Goal: Task Accomplishment & Management: Manage account settings

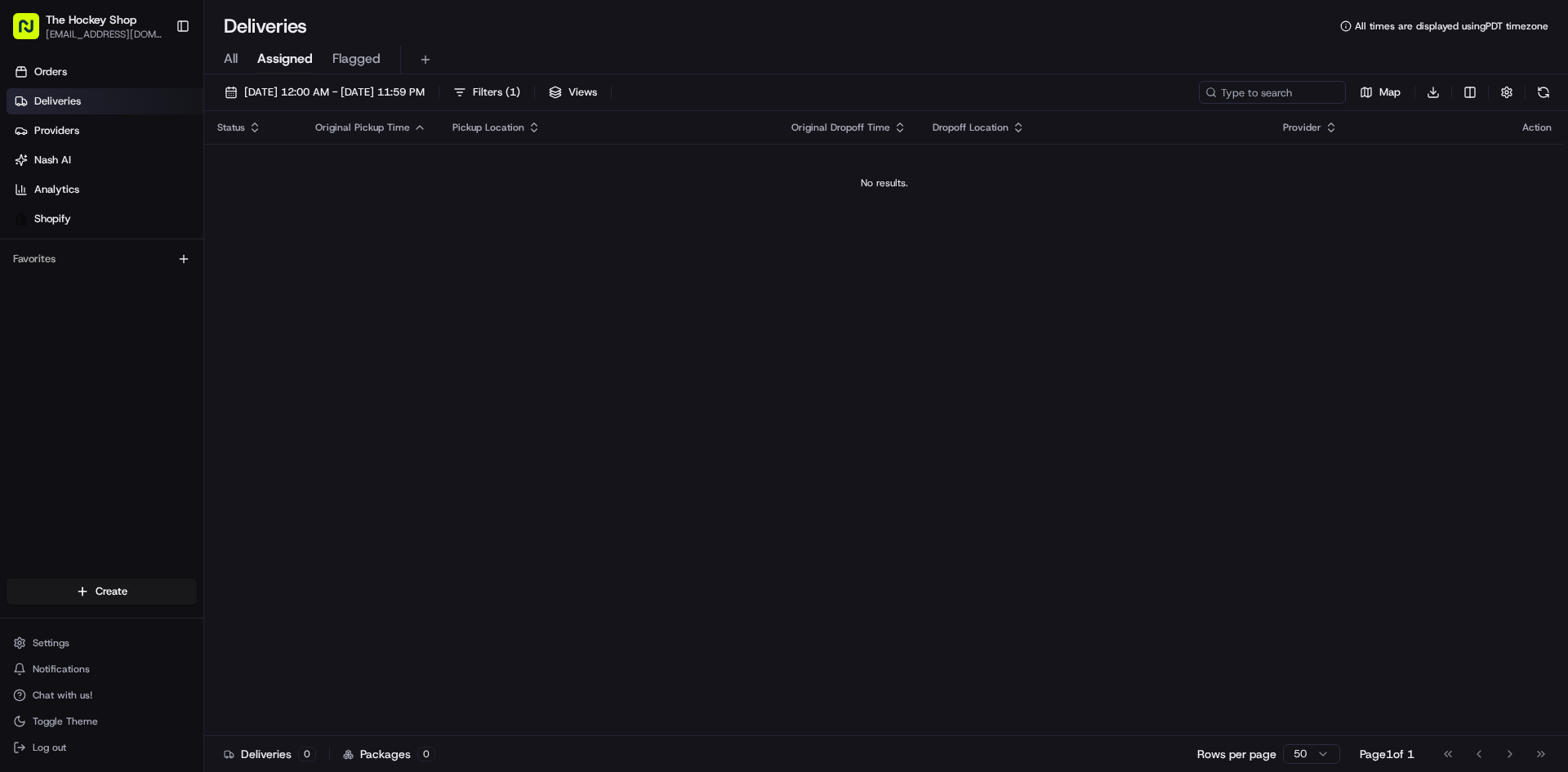
click at [235, 58] on span "All" at bounding box center [230, 58] width 14 height 19
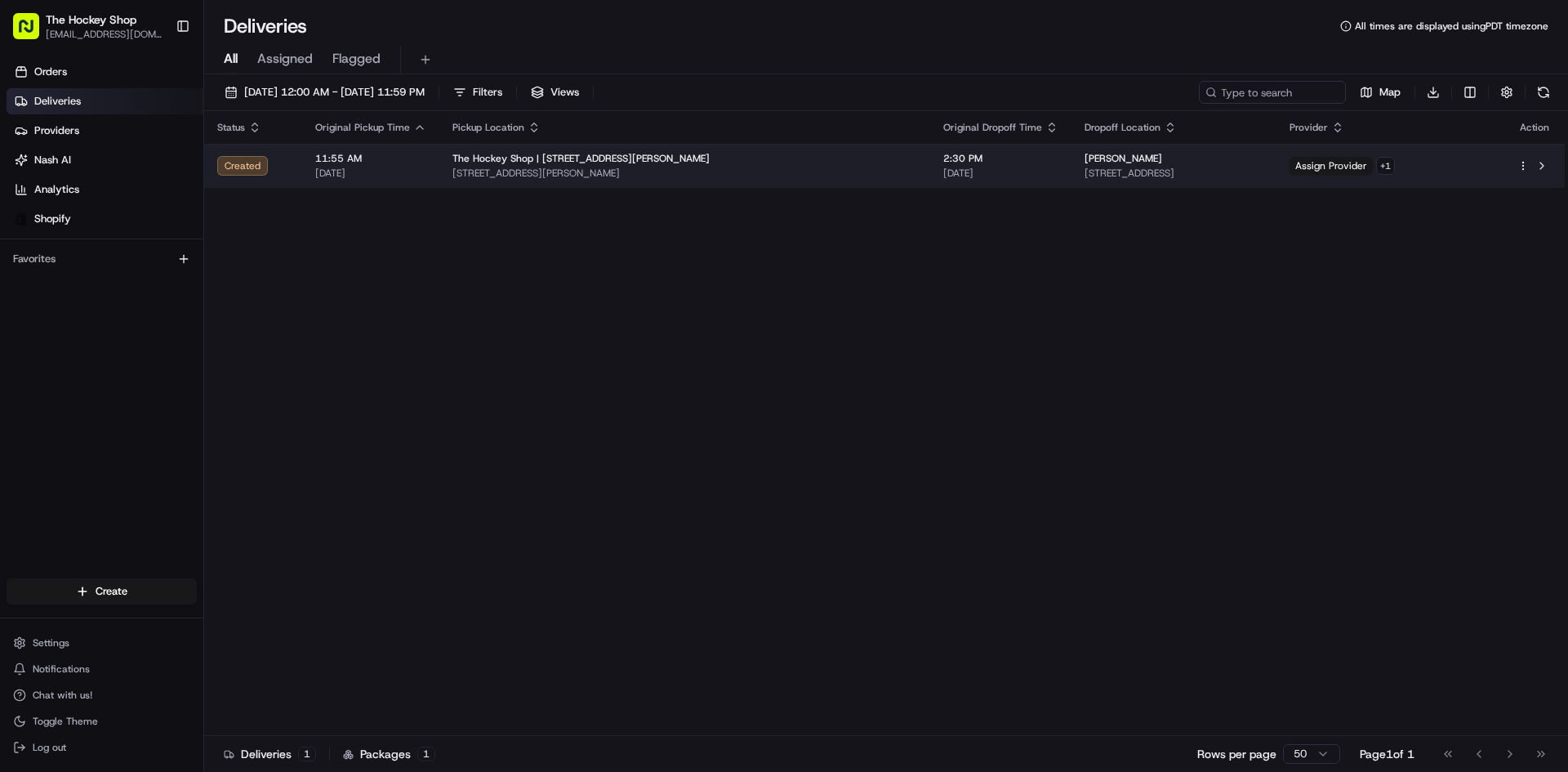
click at [312, 159] on td "11:55 AM [DATE]" at bounding box center [371, 165] width 137 height 44
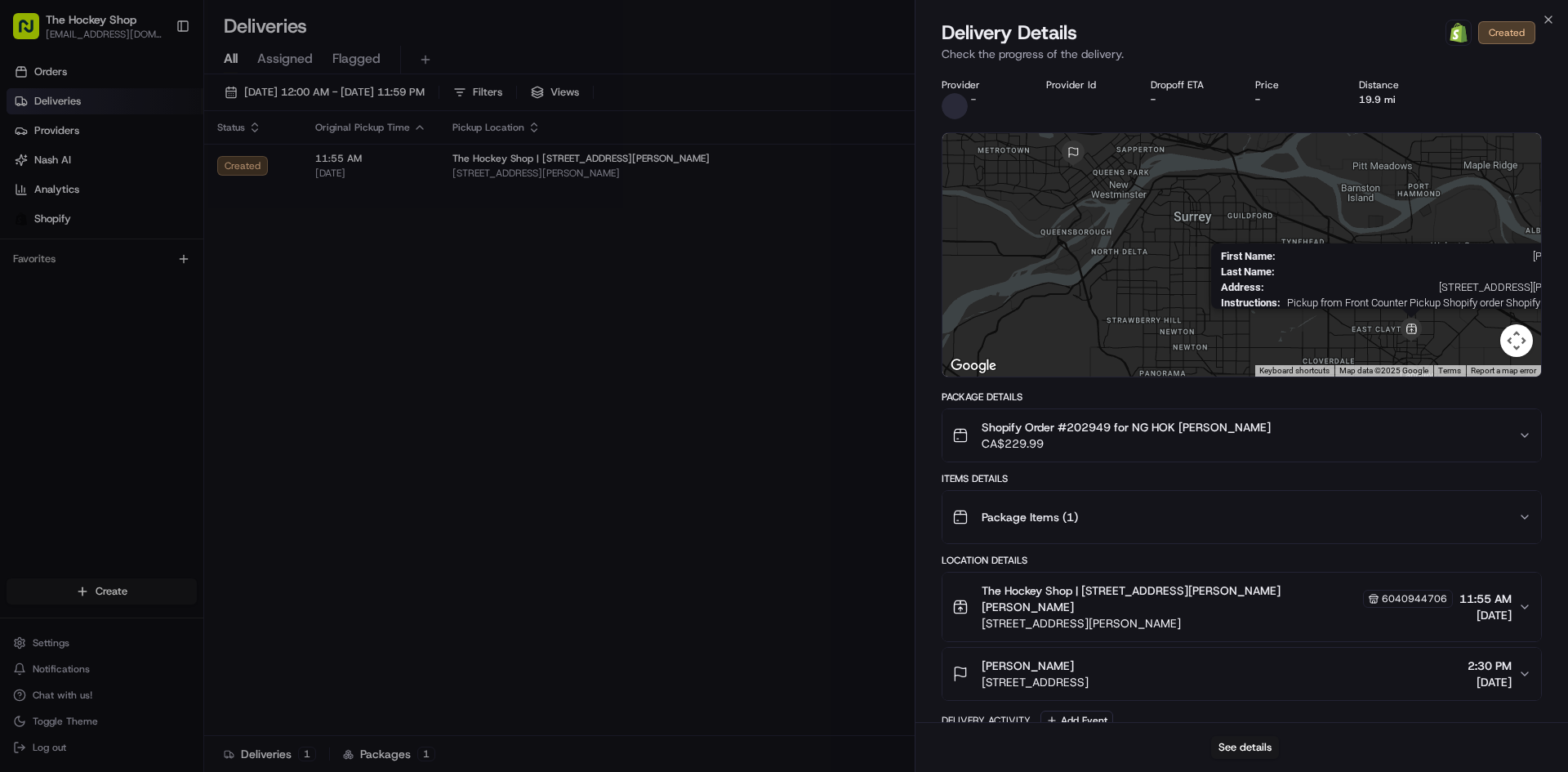
click at [1411, 330] on img at bounding box center [1410, 330] width 24 height 24
click at [1072, 710] on button "Add Event" at bounding box center [1076, 719] width 73 height 19
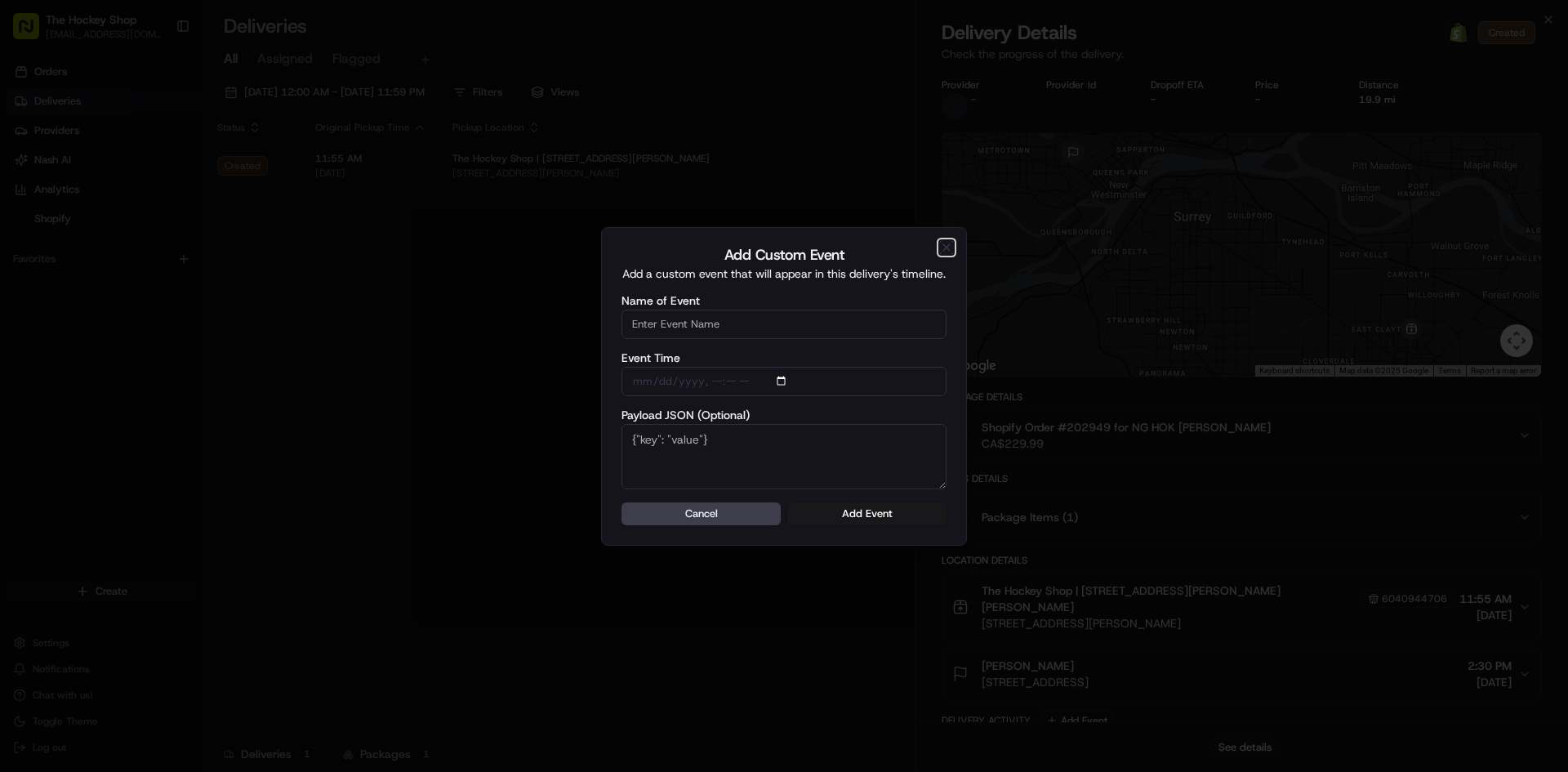
click at [942, 247] on icon "button" at bounding box center [946, 248] width 13 height 13
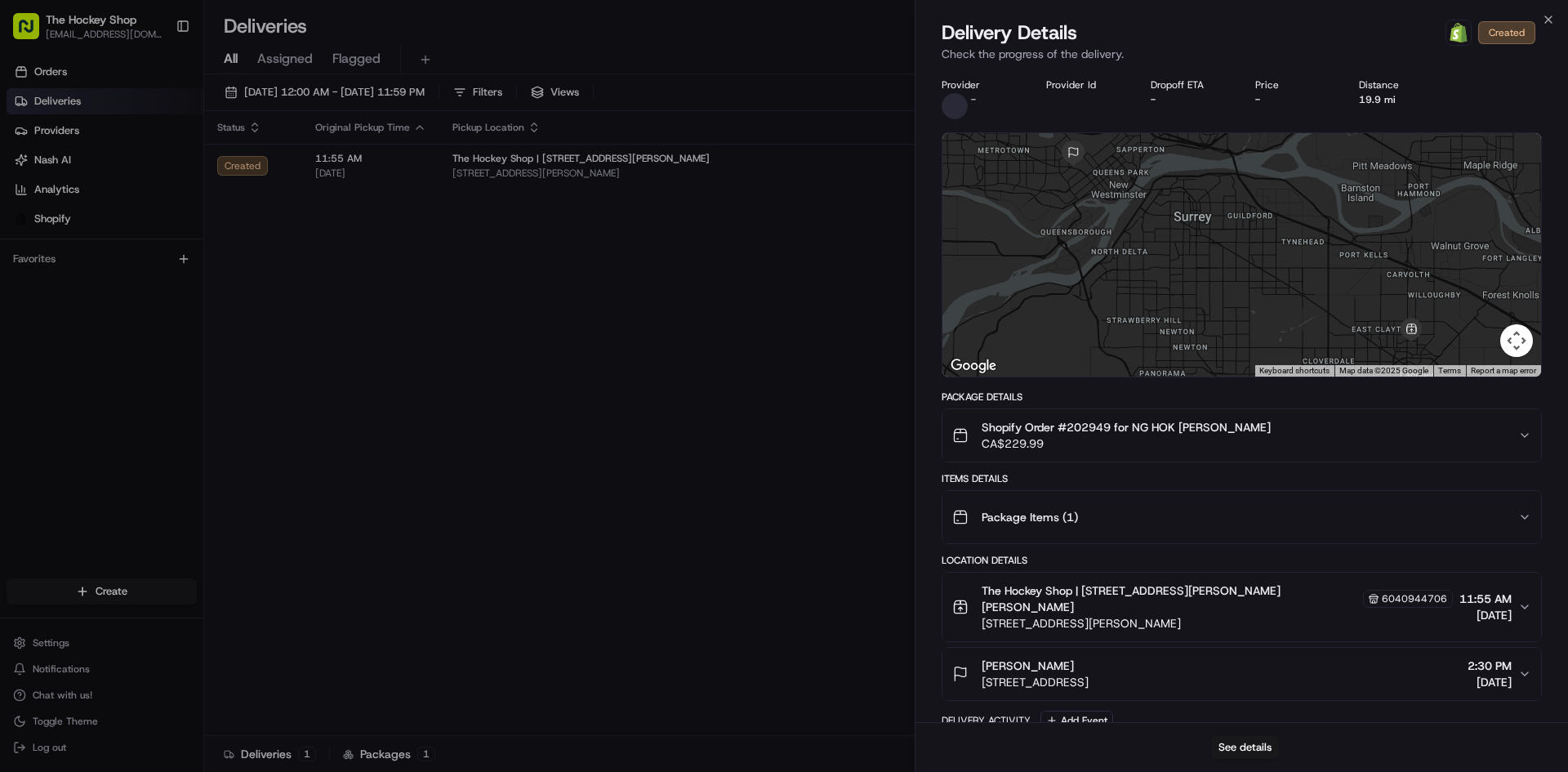
click at [1554, 13] on div "Close Delivery Details Open Order in Shopify Created Check the progress of the …" at bounding box center [1241, 386] width 653 height 772
click at [1550, 15] on icon "button" at bounding box center [1548, 20] width 13 height 13
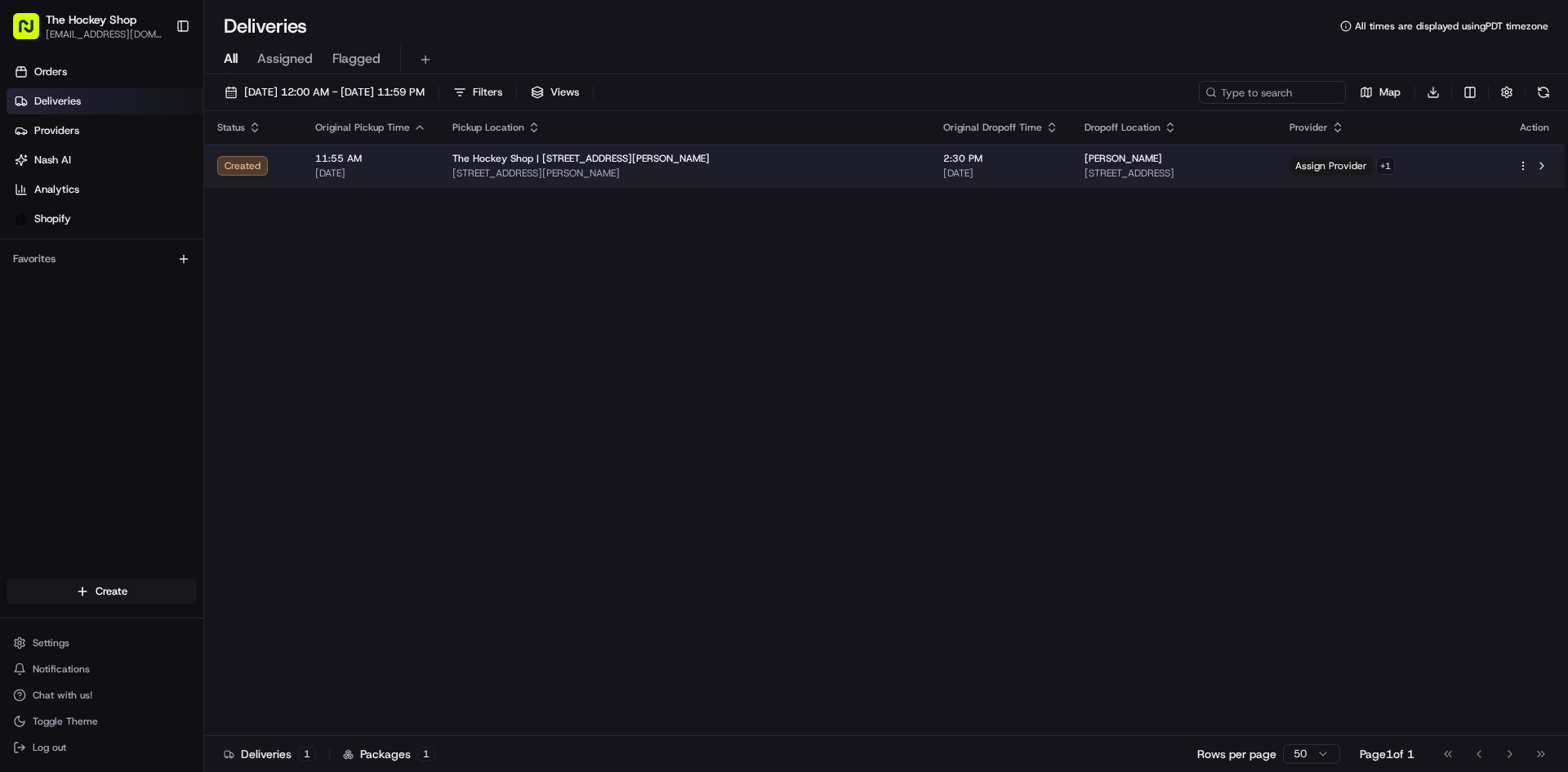
click at [1525, 169] on html "The Hockey Shop [EMAIL_ADDRESS][DOMAIN_NAME] Toggle Sidebar Orders Deliveries P…" at bounding box center [784, 386] width 1568 height 772
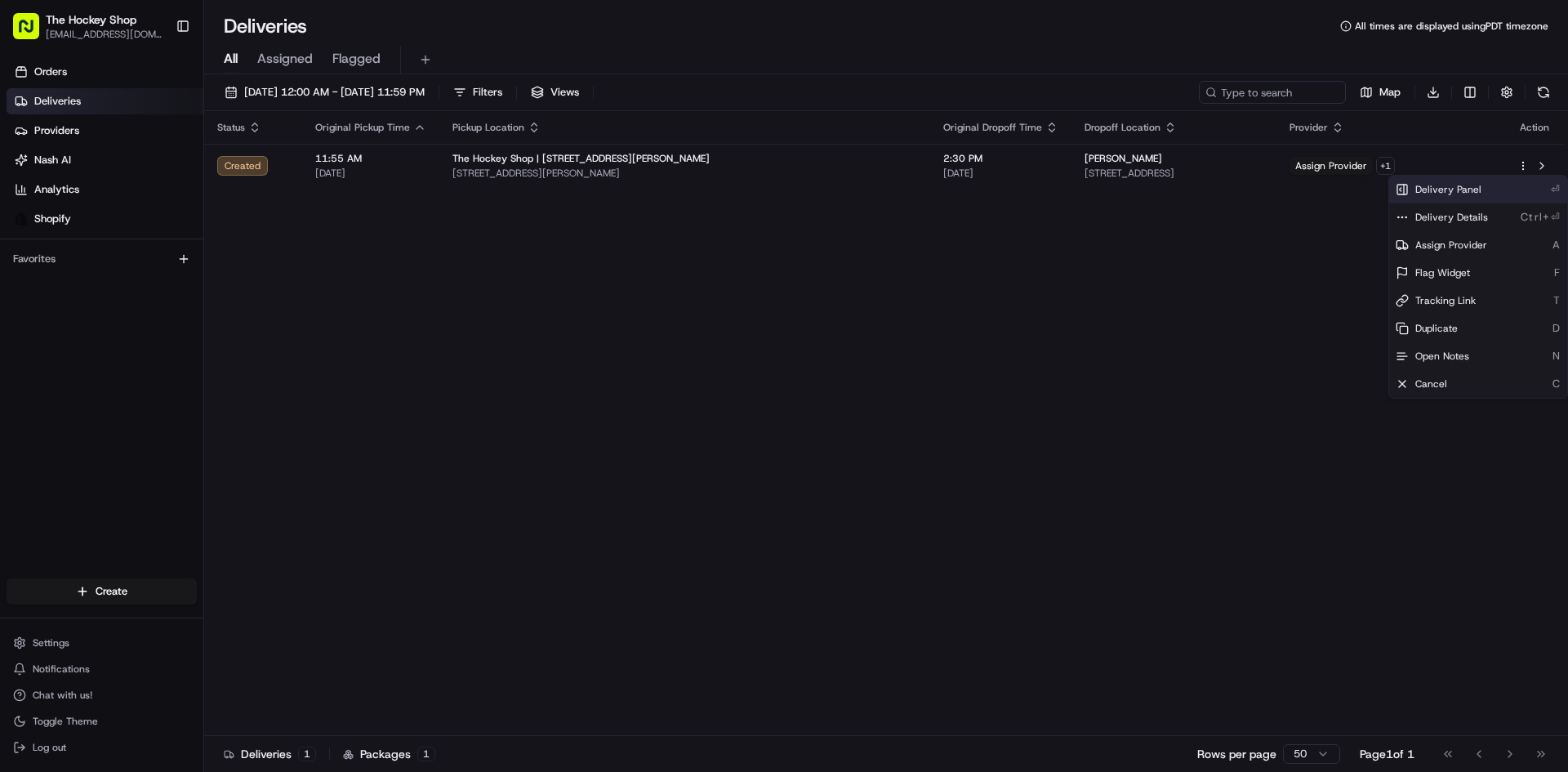
click at [1469, 186] on span "Delivery Panel" at bounding box center [1448, 189] width 66 height 13
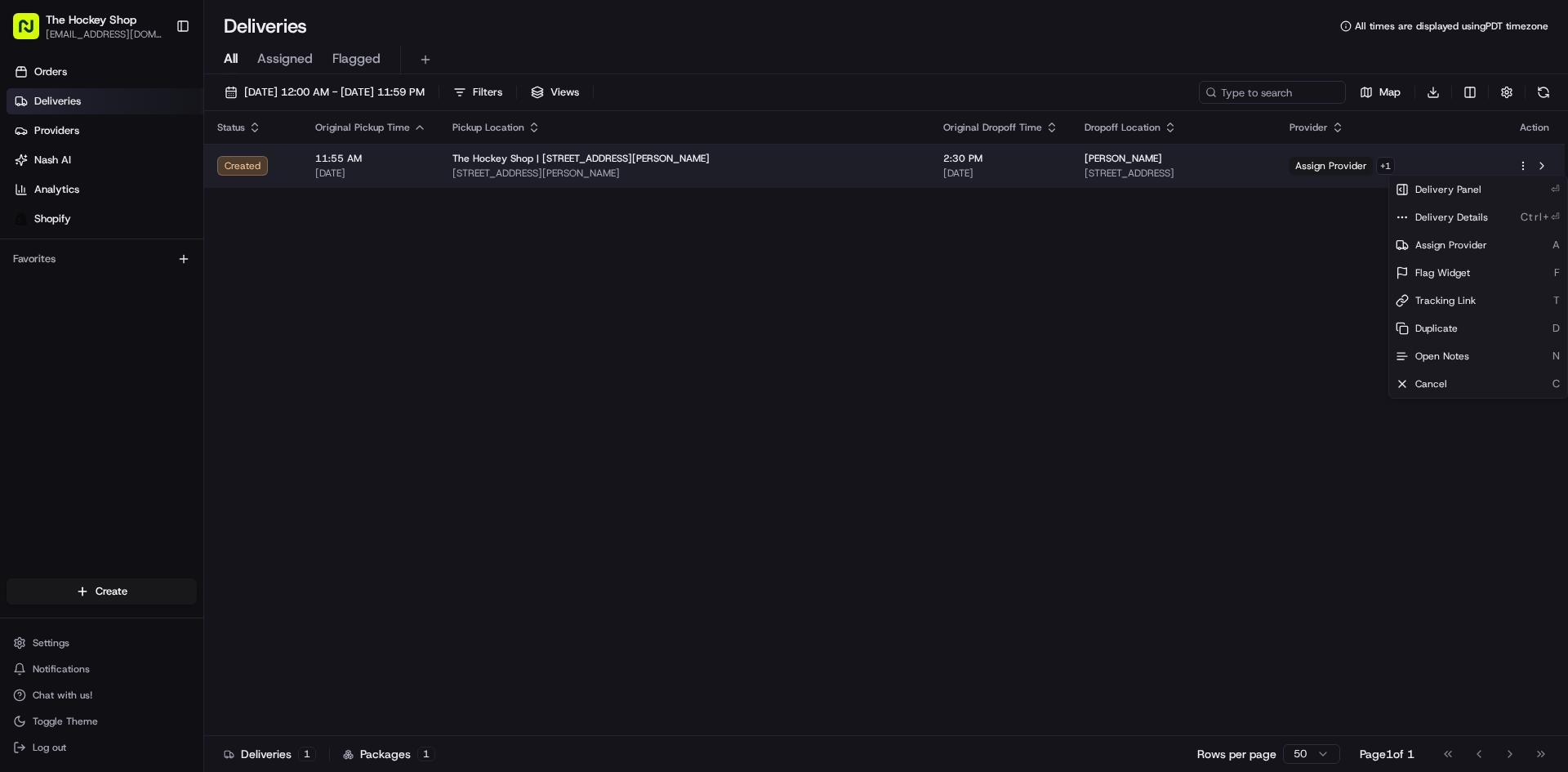
click at [1358, 175] on td "Assign Provider + 1" at bounding box center [1389, 165] width 228 height 44
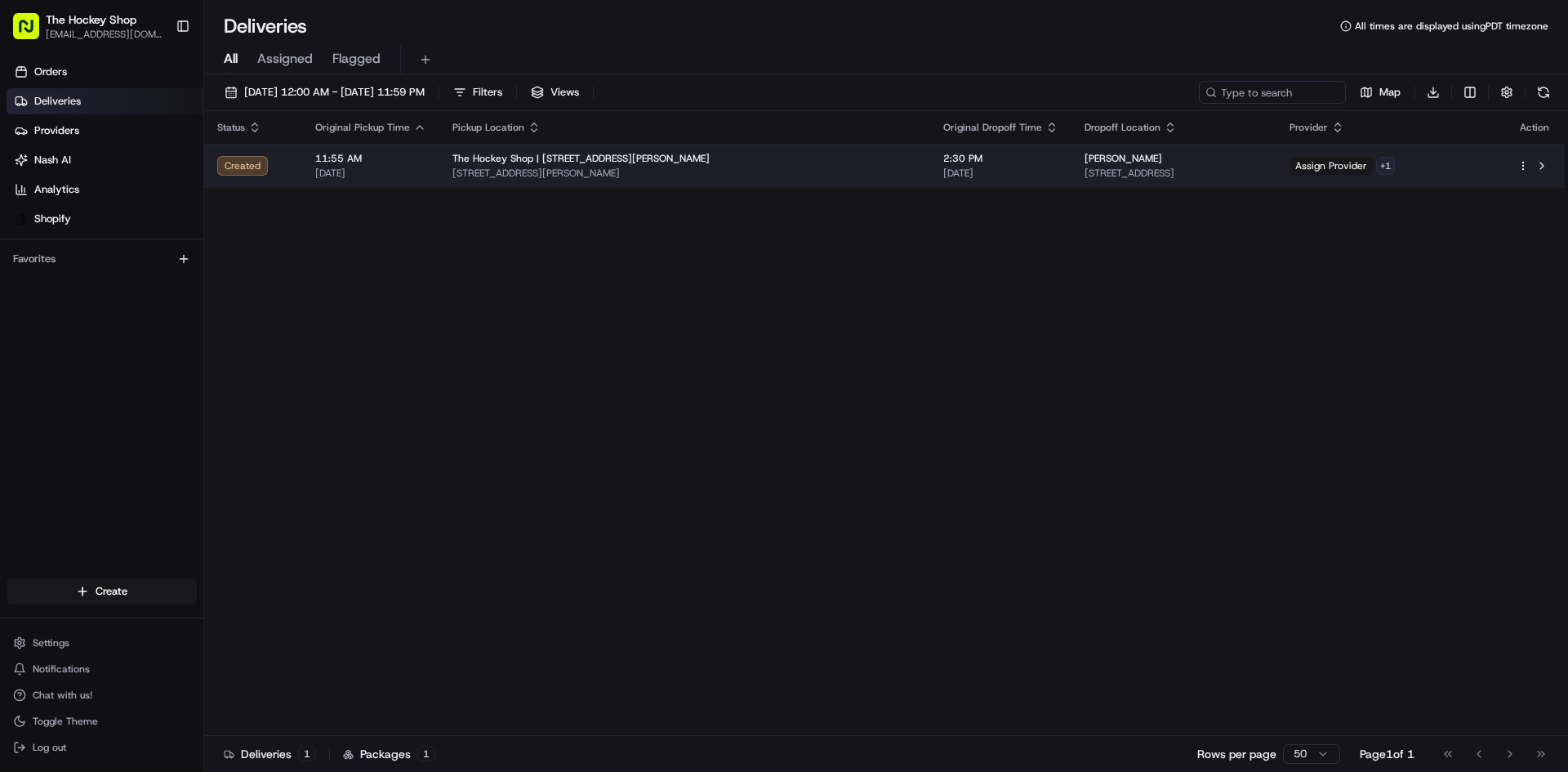
click at [1438, 169] on html "The Hockey Shop [EMAIL_ADDRESS][DOMAIN_NAME] Toggle Sidebar Orders Deliveries P…" at bounding box center [784, 386] width 1568 height 772
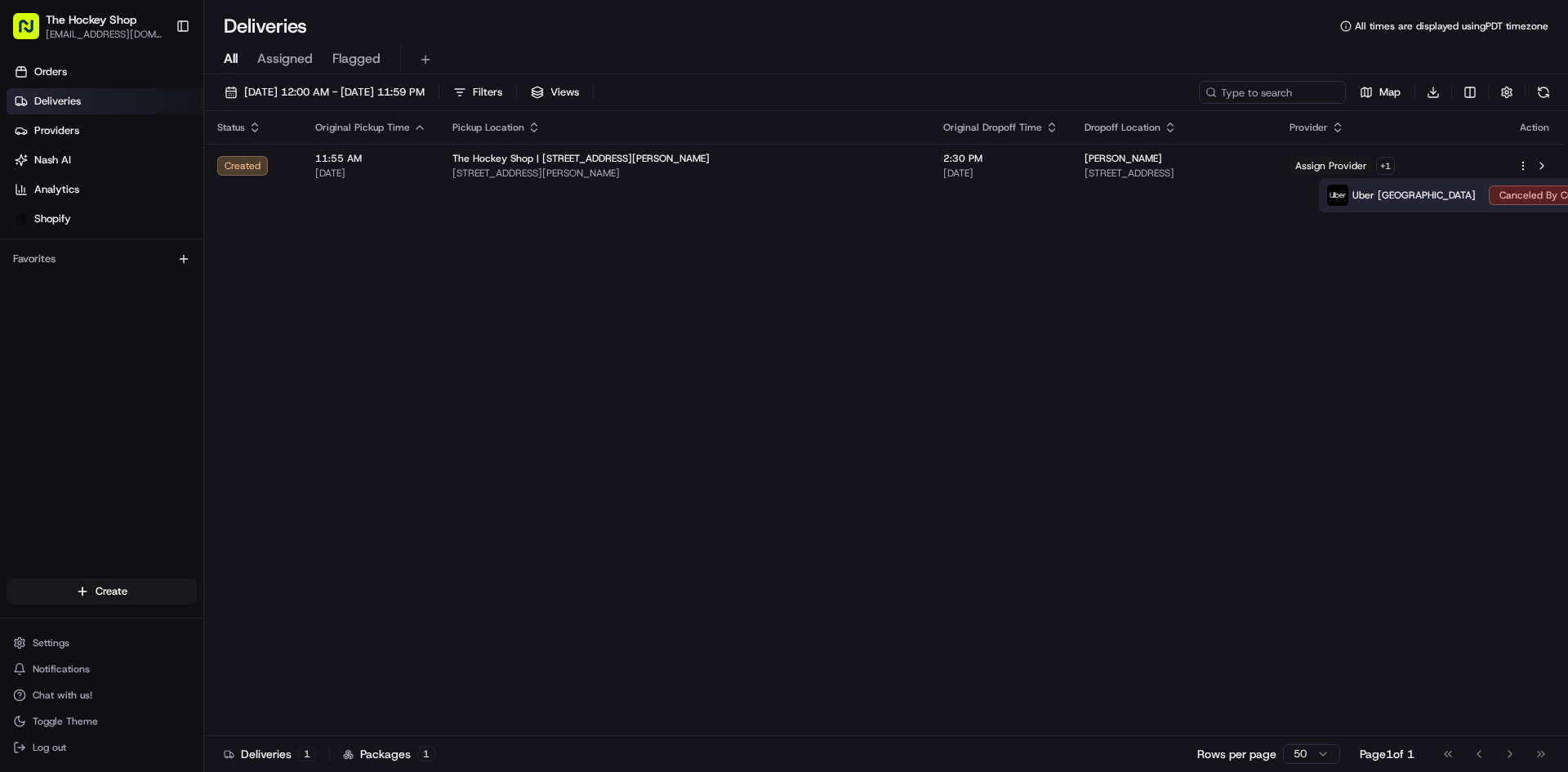
click at [1467, 194] on div "Uber Canada Canceled By Customer" at bounding box center [1470, 194] width 302 height 33
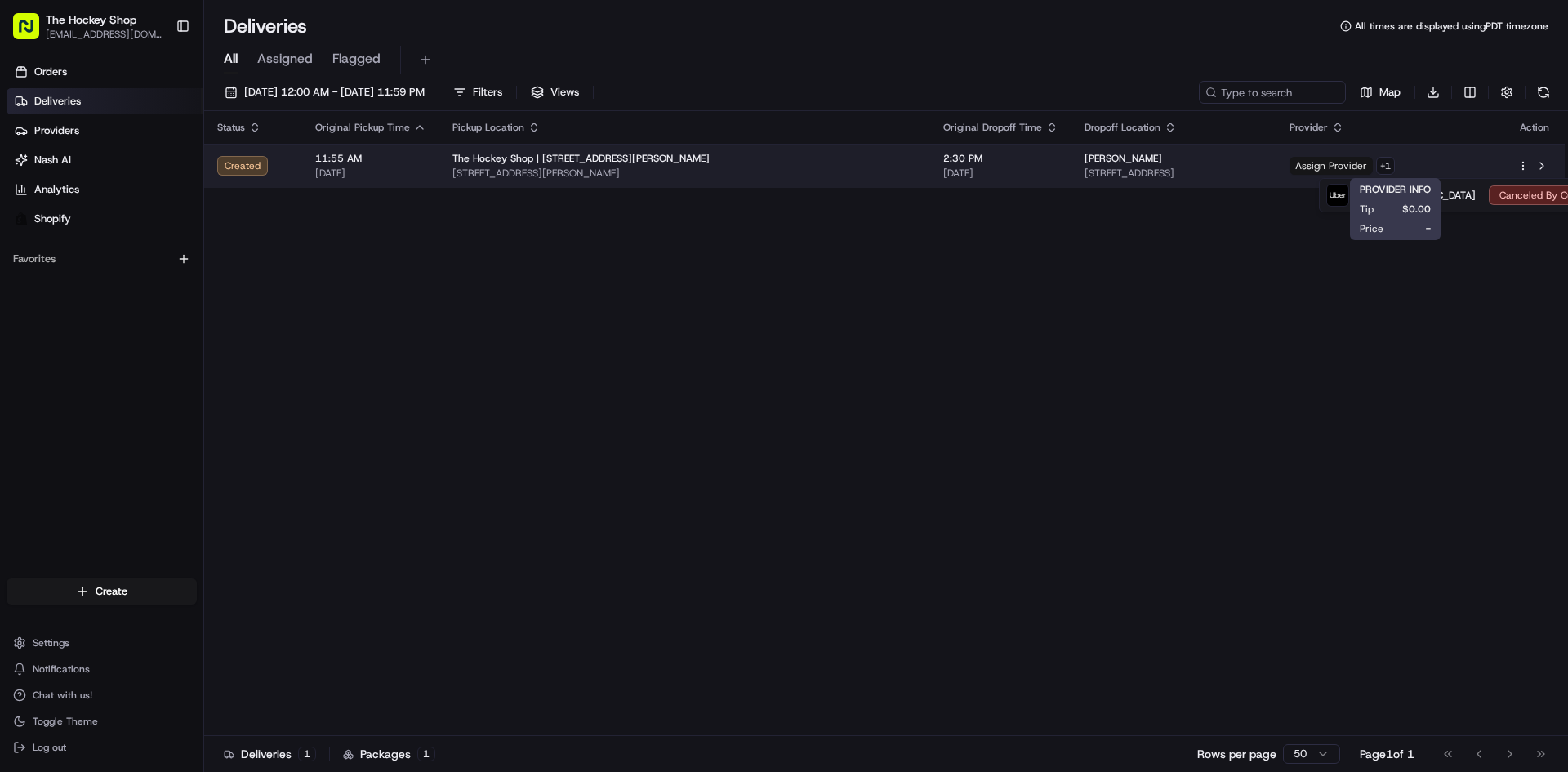
click at [1373, 174] on span "Assign Provider" at bounding box center [1331, 166] width 83 height 18
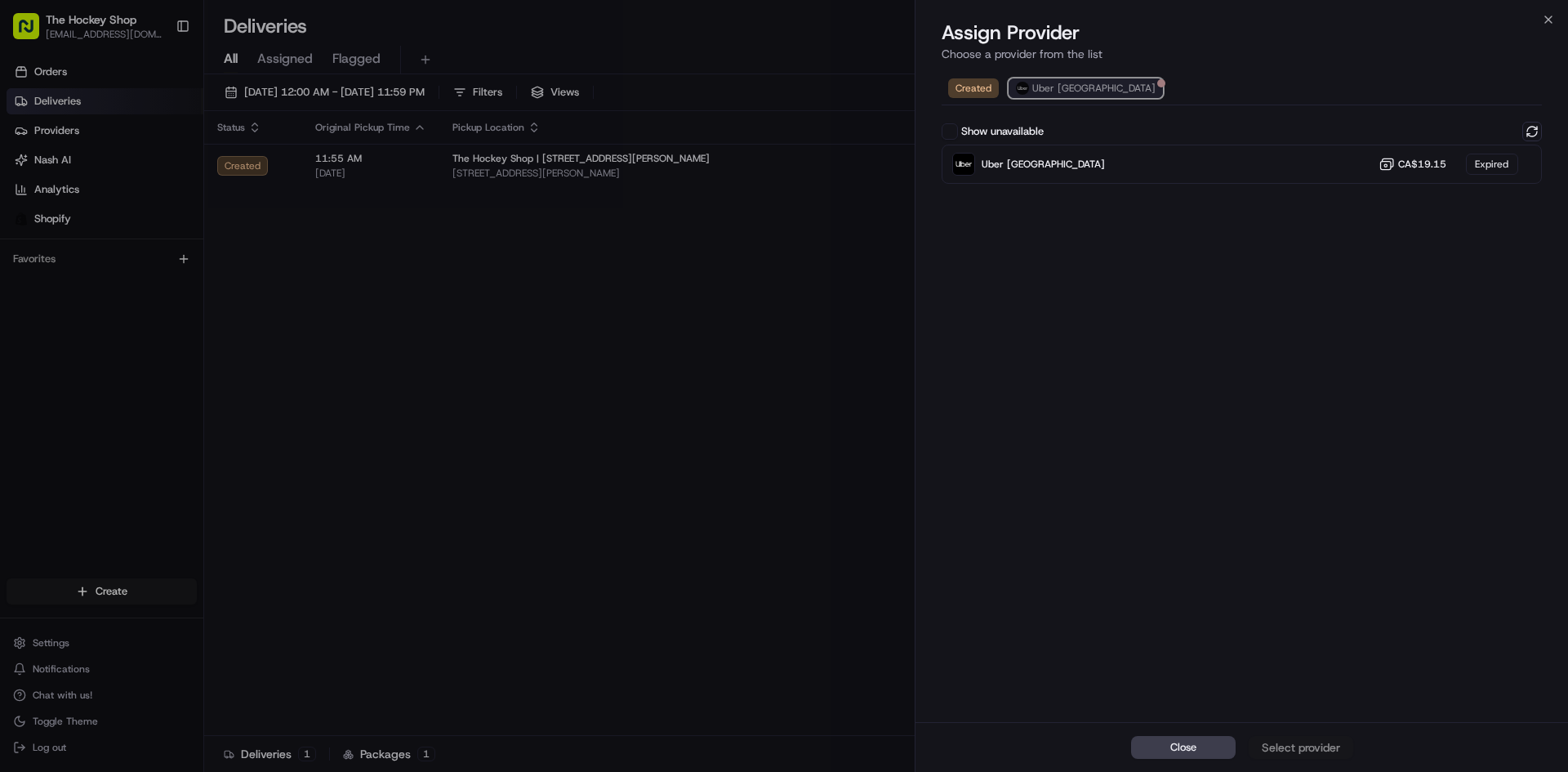
click at [1072, 89] on span "Uber [GEOGRAPHIC_DATA]" at bounding box center [1094, 88] width 124 height 13
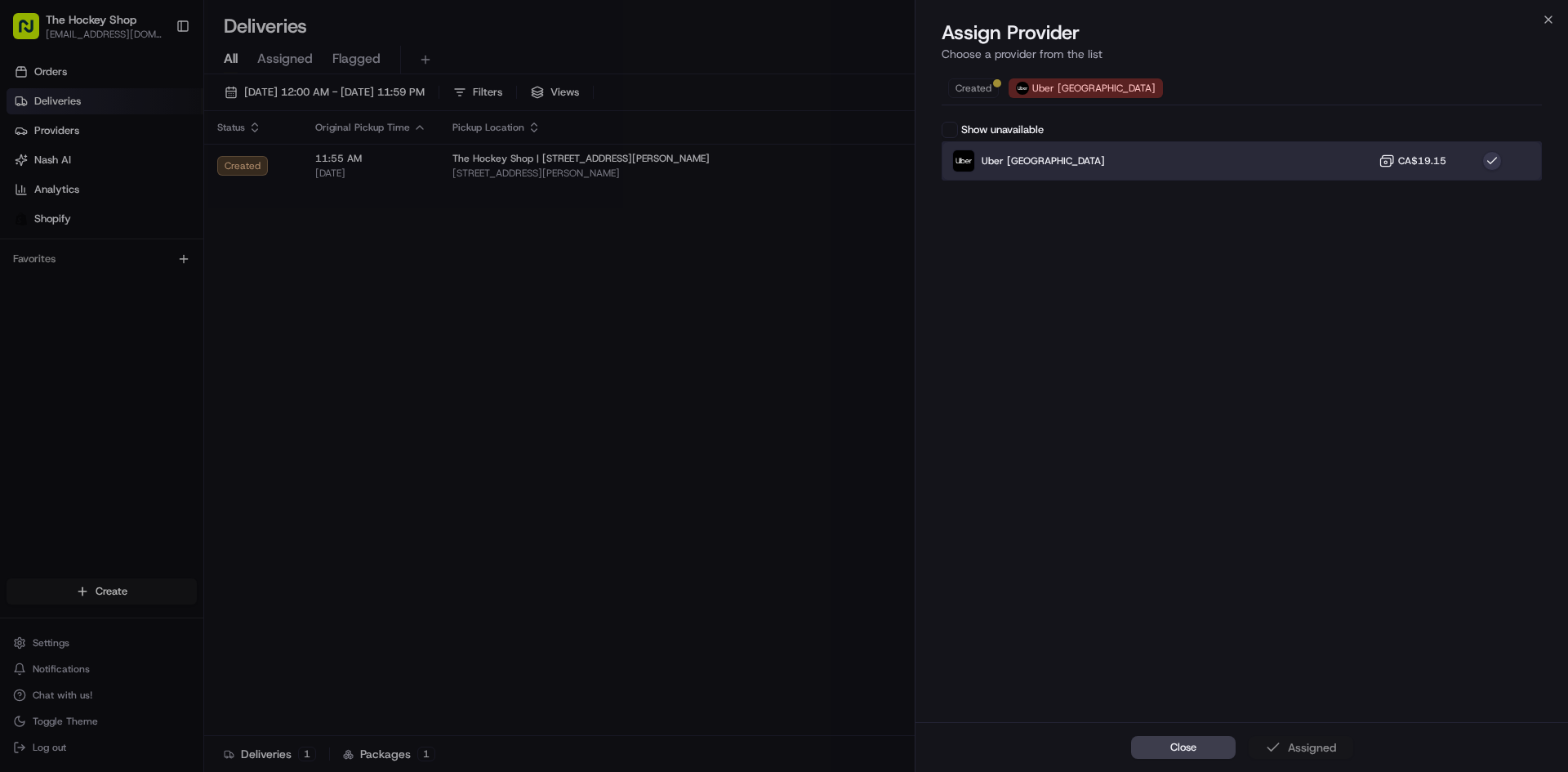
click at [1021, 159] on span "Uber [GEOGRAPHIC_DATA]" at bounding box center [1043, 161] width 124 height 13
click at [1083, 162] on div "Uber [GEOGRAPHIC_DATA] CA$19.15" at bounding box center [1241, 160] width 600 height 39
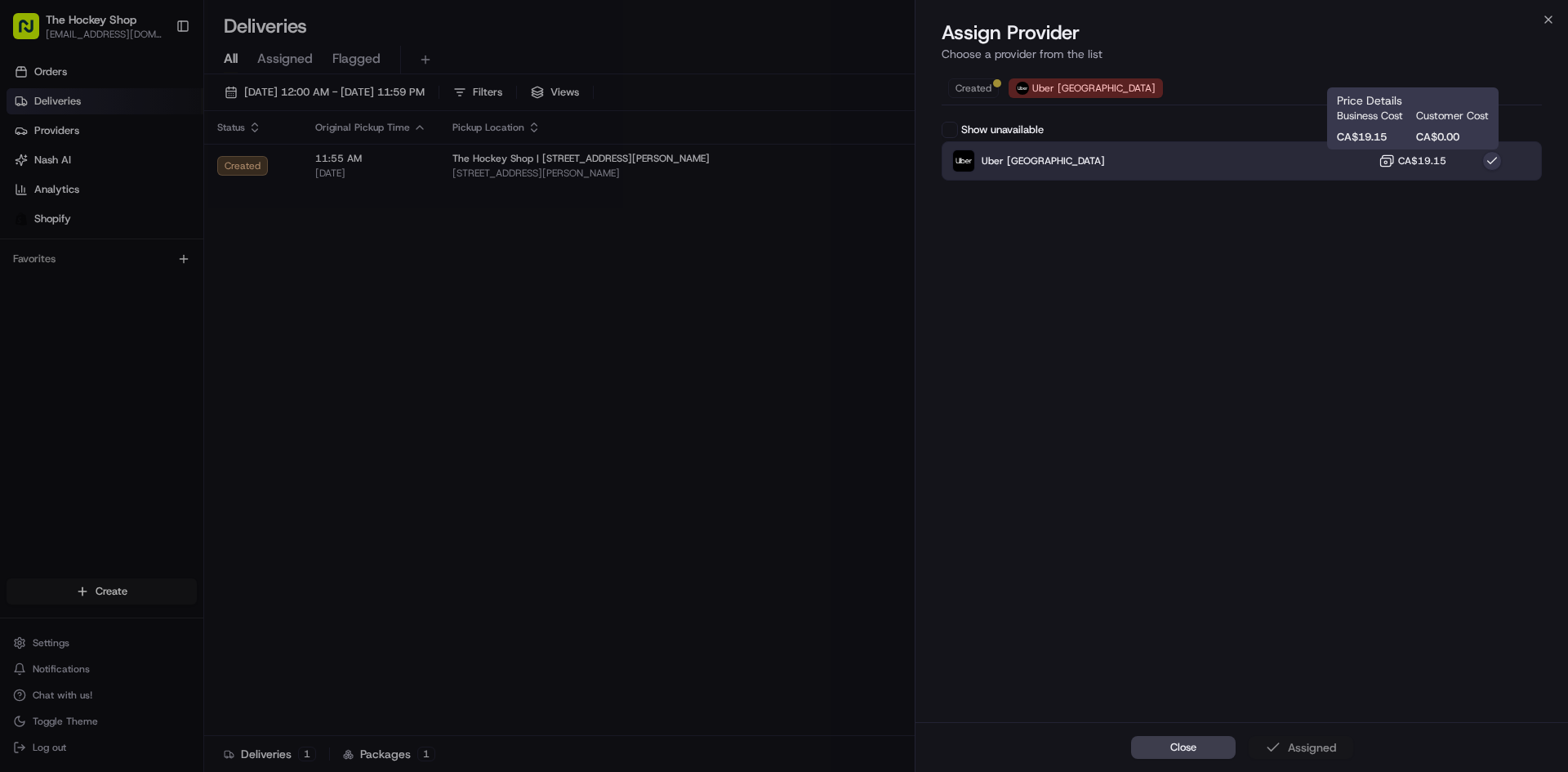
click at [1434, 168] on button "CA$19.15" at bounding box center [1412, 161] width 68 height 17
click at [1394, 154] on icon at bounding box center [1387, 161] width 17 height 17
click at [1391, 154] on icon at bounding box center [1387, 161] width 17 height 17
drag, startPoint x: 1478, startPoint y: 157, endPoint x: 1487, endPoint y: 159, distance: 9.2
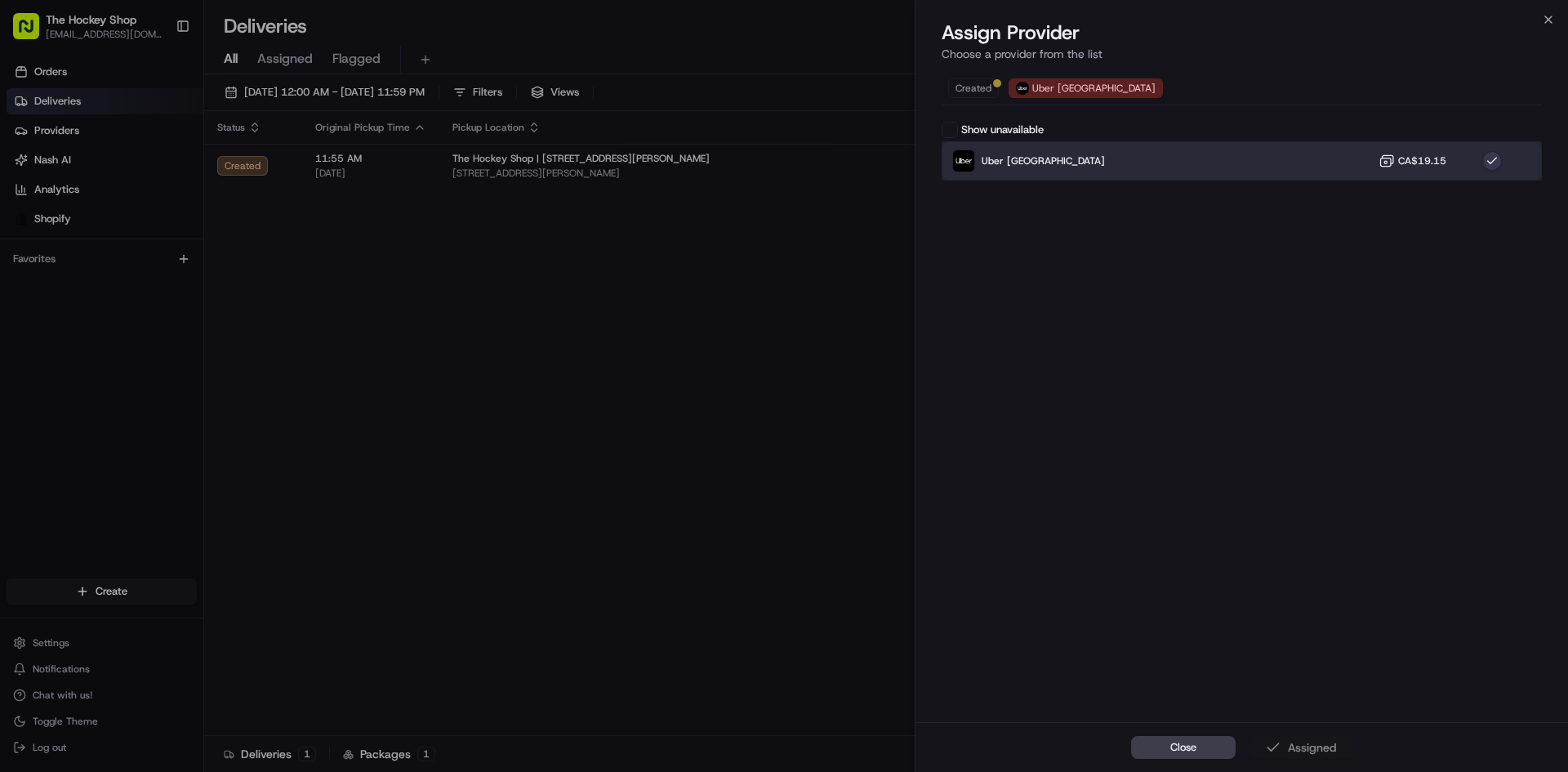
click at [1480, 157] on div "Uber [GEOGRAPHIC_DATA] CA$19.15" at bounding box center [1241, 160] width 600 height 39
click at [1489, 160] on button "button" at bounding box center [1491, 160] width 19 height 19
click at [1490, 161] on button "button" at bounding box center [1491, 160] width 19 height 19
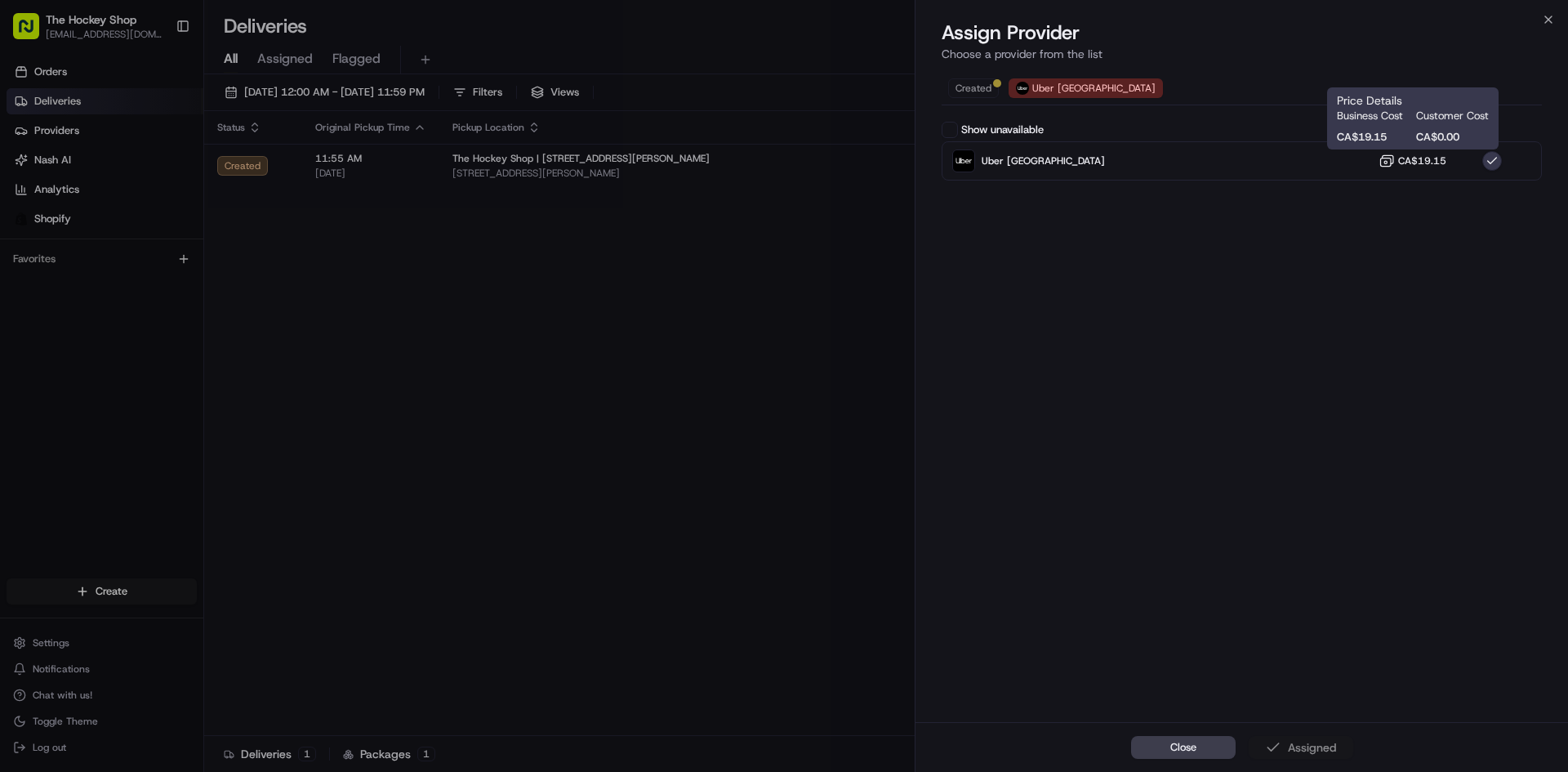
click at [1293, 140] on div "Show unavailable Uber [GEOGRAPHIC_DATA] [GEOGRAPHIC_DATA]$19.15" at bounding box center [1241, 151] width 600 height 58
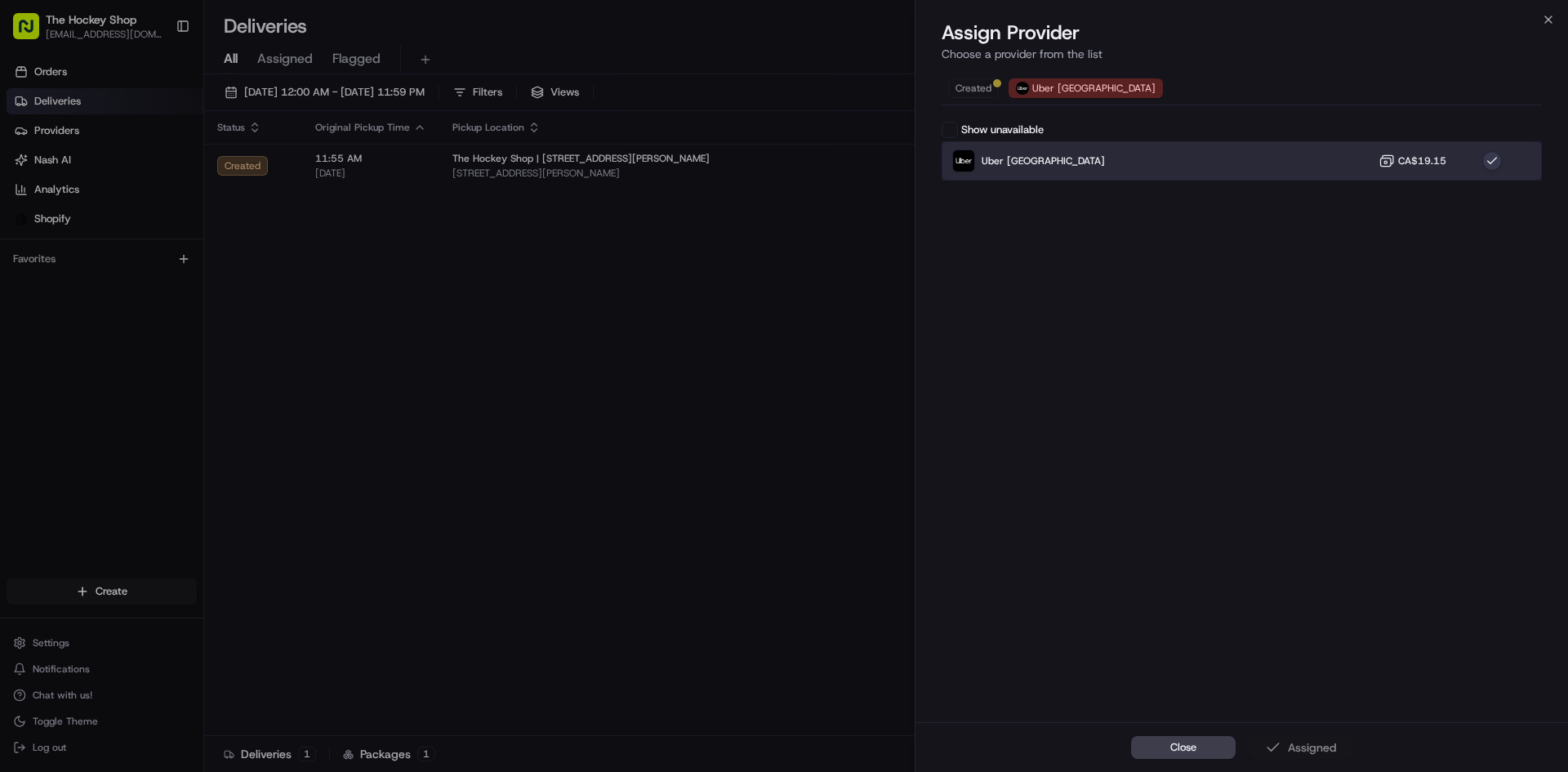
click at [1214, 154] on div "Uber [GEOGRAPHIC_DATA] CA$19.15" at bounding box center [1241, 160] width 600 height 39
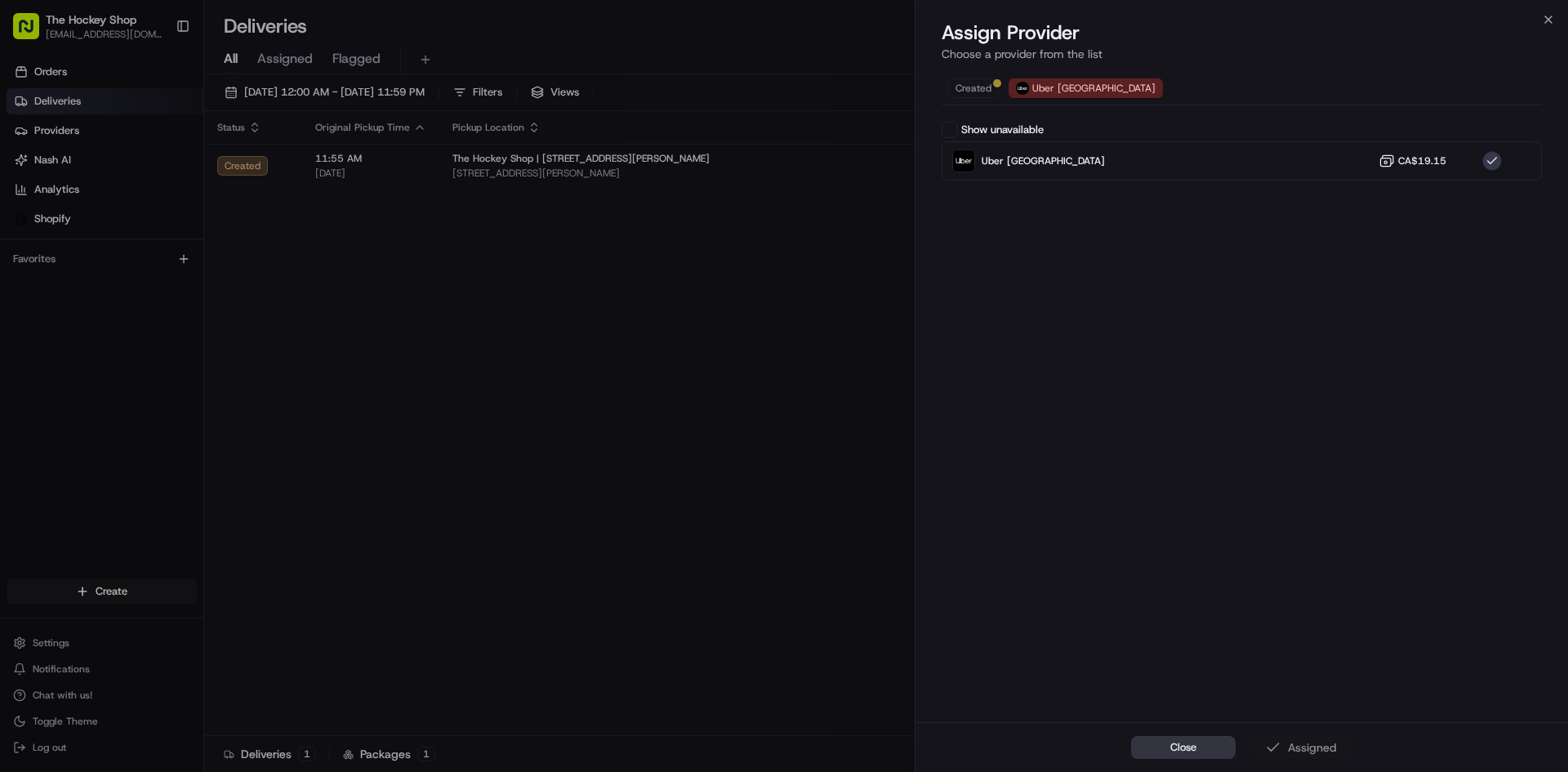
click at [1201, 740] on button "Close" at bounding box center [1182, 747] width 104 height 23
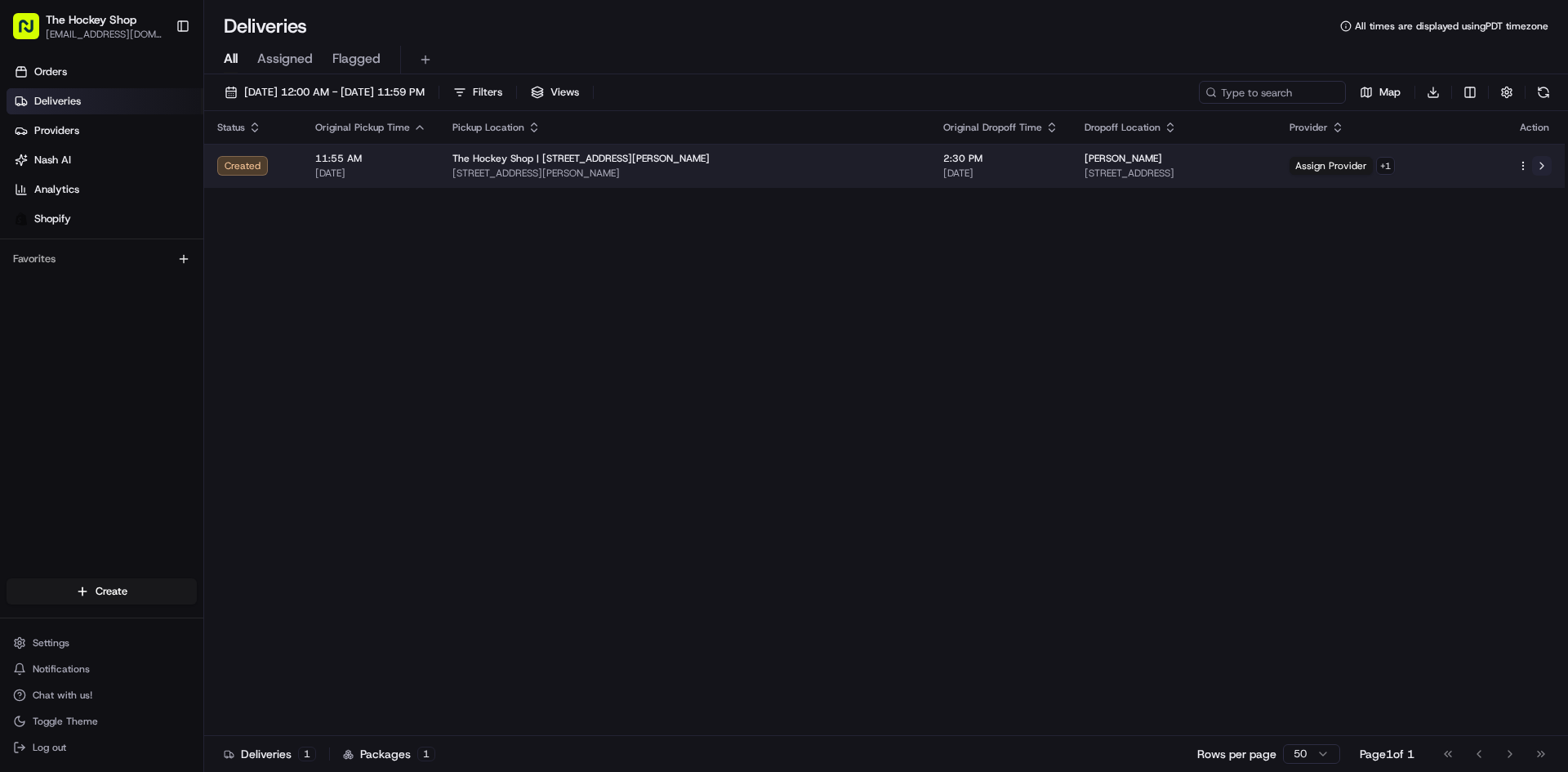
click at [1537, 164] on button at bounding box center [1541, 165] width 19 height 19
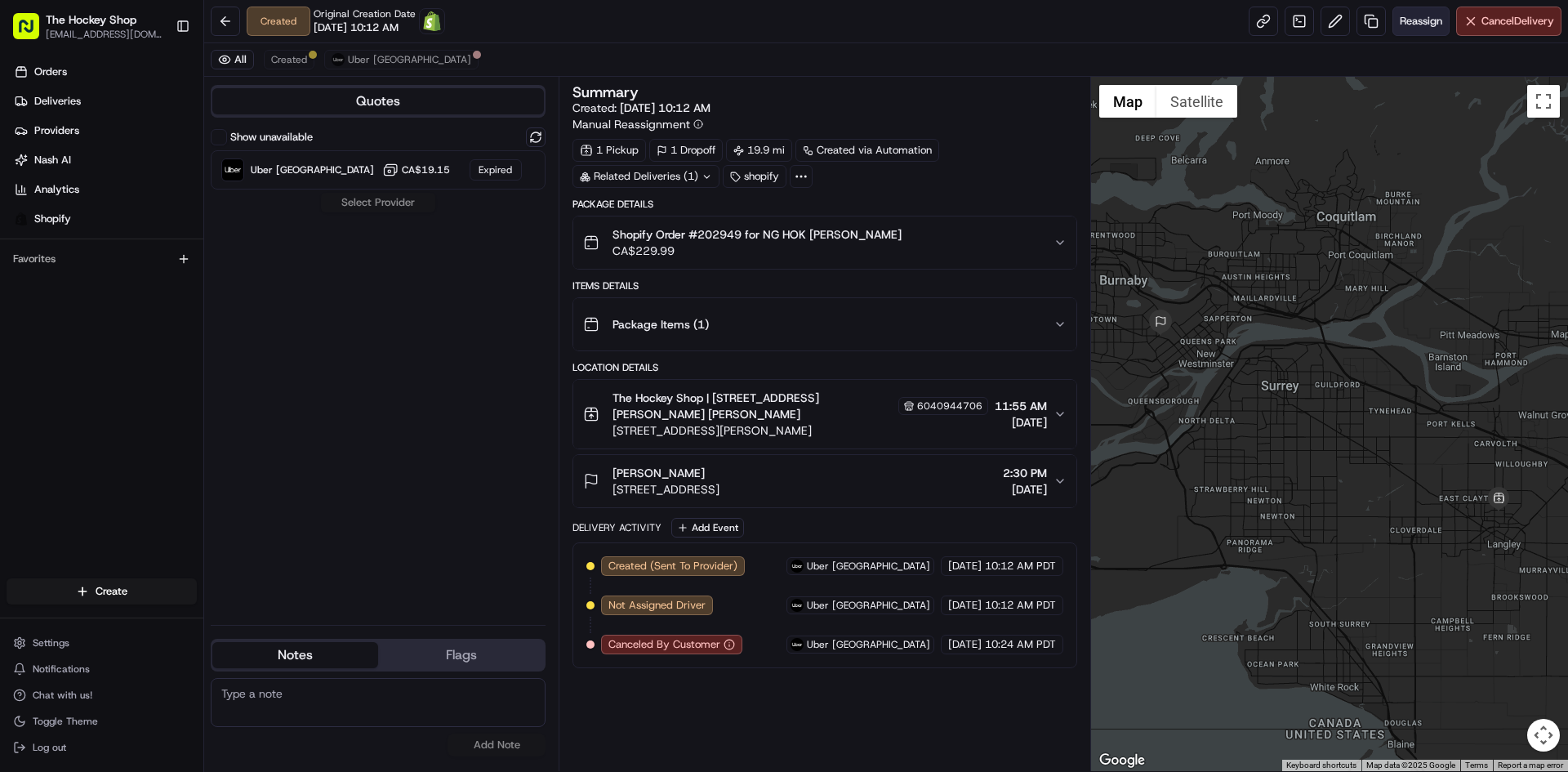
click at [1420, 23] on span "Reassign" at bounding box center [1420, 22] width 43 height 15
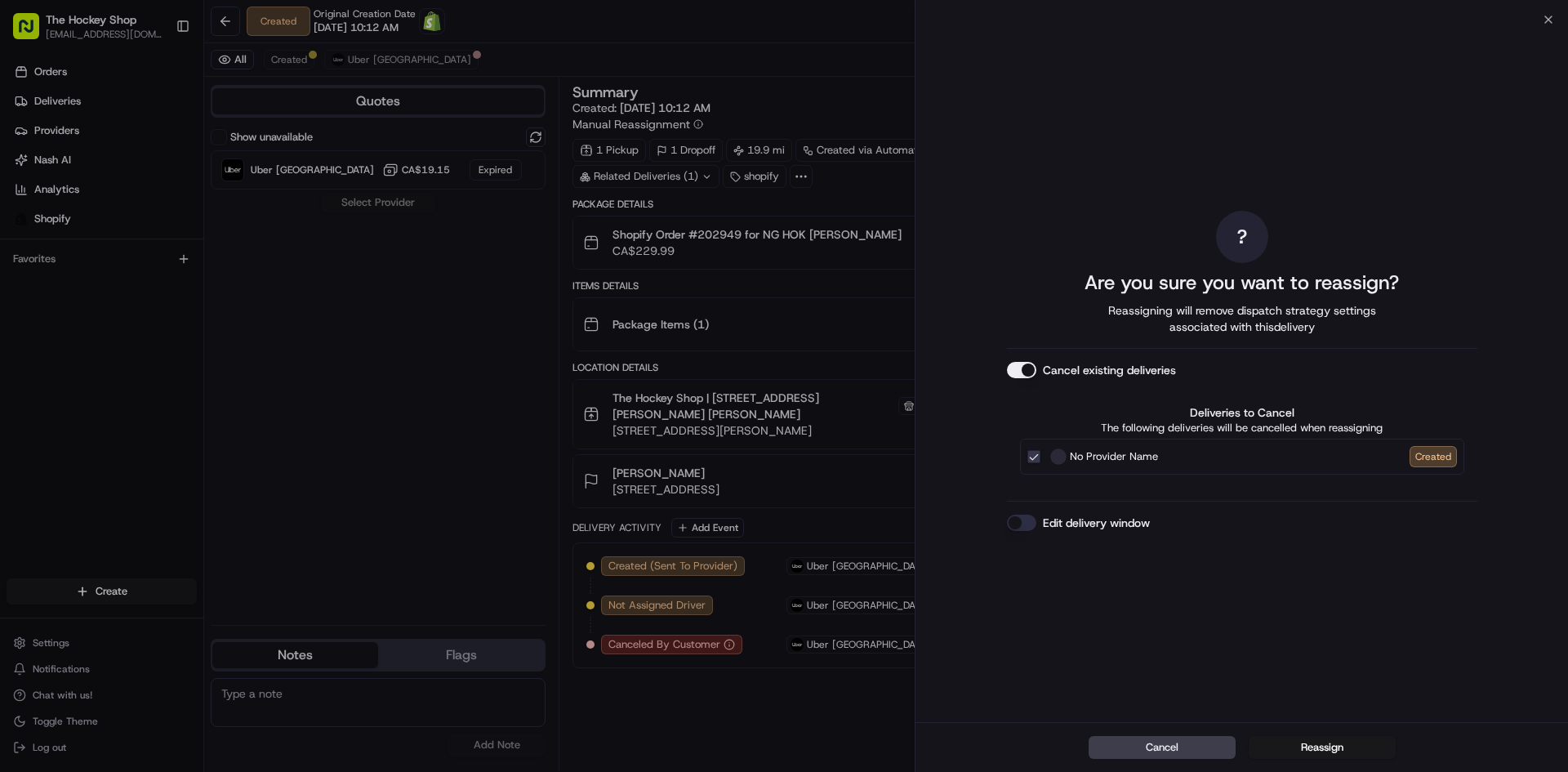
click at [1026, 379] on div "Cancel existing deliveries Deliveries to Cancel The following deliveries will b…" at bounding box center [1242, 424] width 471 height 126
click at [1270, 742] on button "Reassign" at bounding box center [1322, 747] width 147 height 23
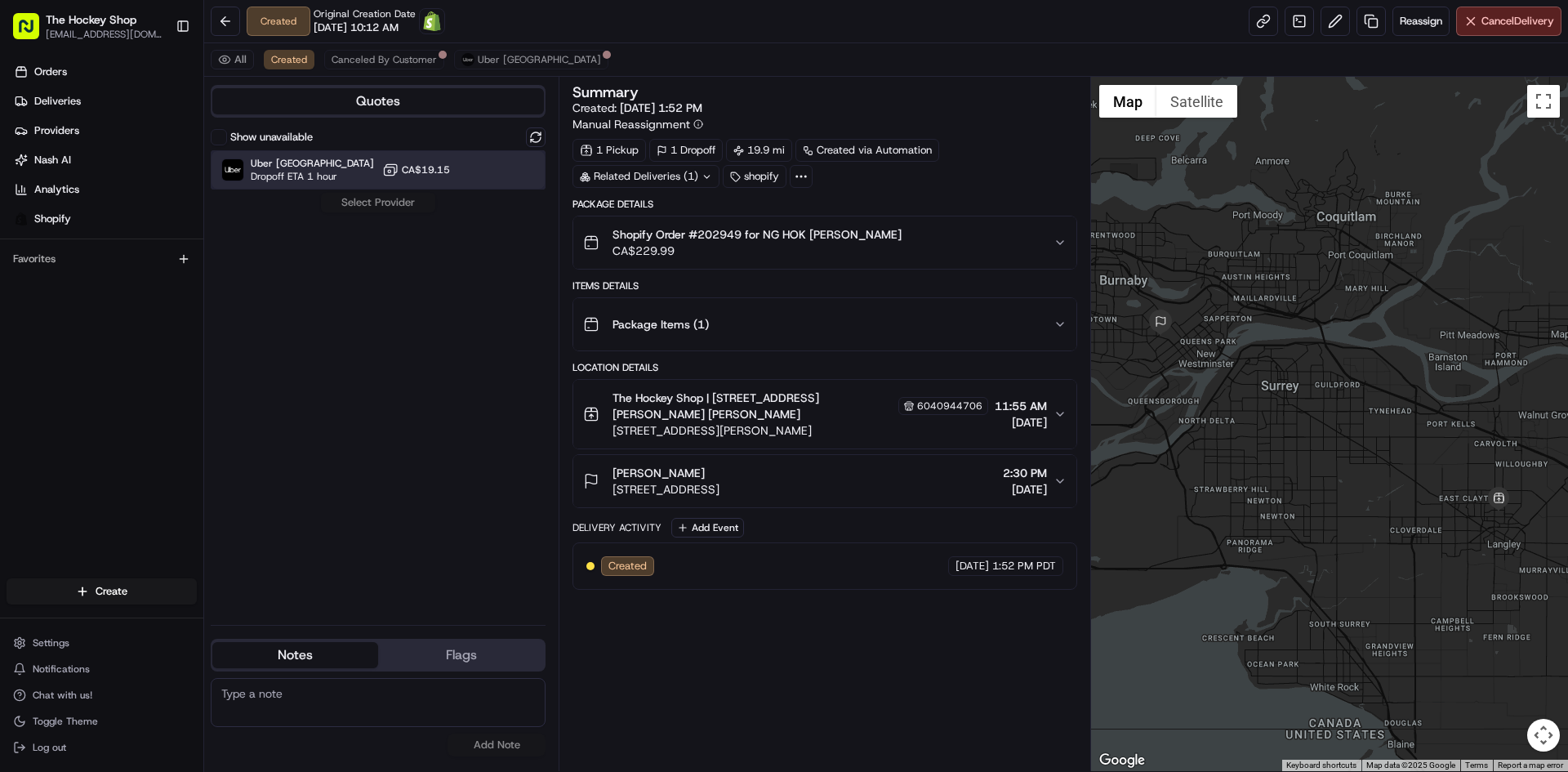
click at [332, 168] on span "Uber [GEOGRAPHIC_DATA]" at bounding box center [312, 164] width 124 height 13
click at [378, 203] on button "Assign Provider" at bounding box center [378, 202] width 116 height 19
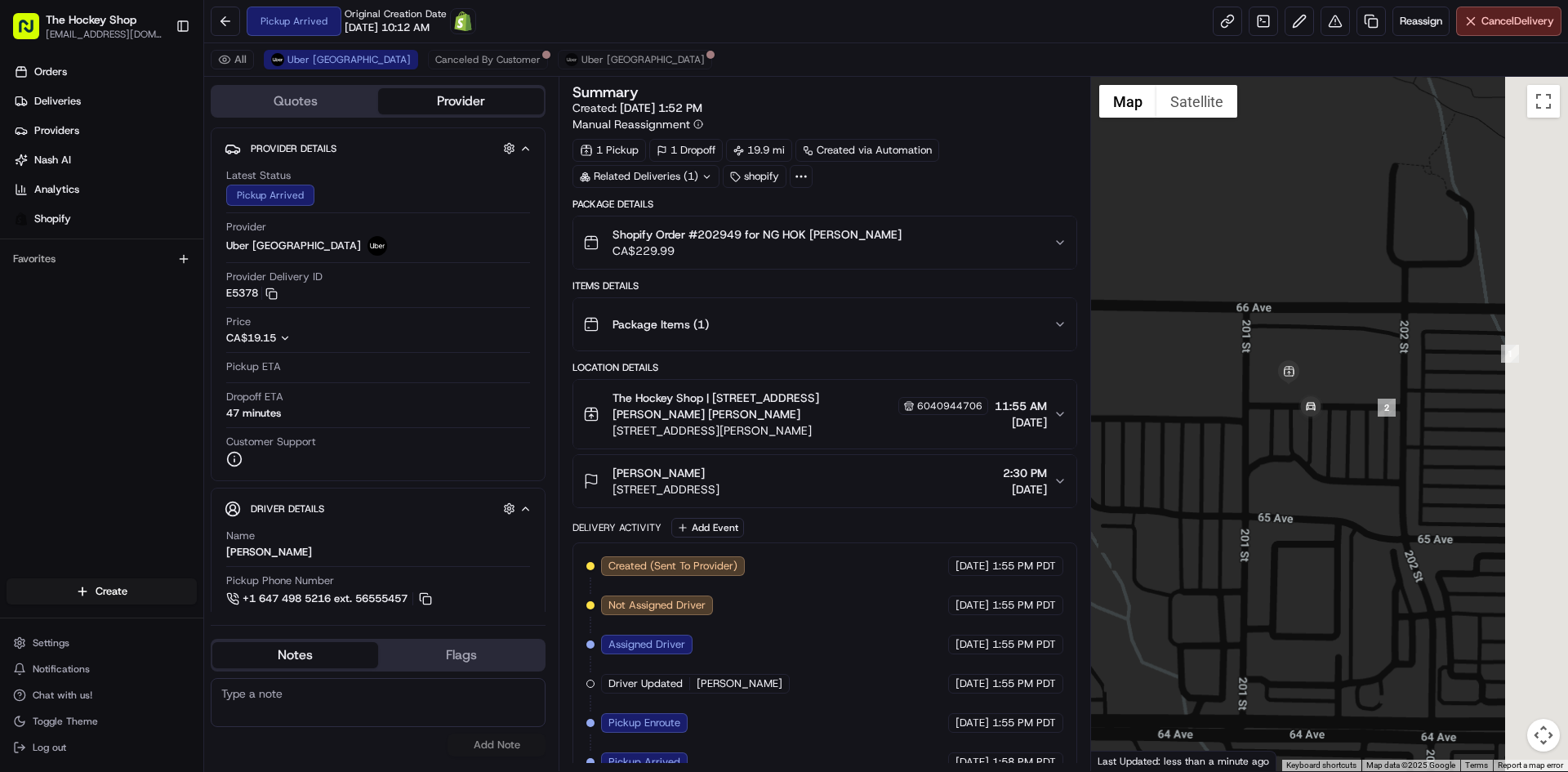
drag, startPoint x: 1489, startPoint y: 461, endPoint x: 1313, endPoint y: 530, distance: 189.0
click at [1313, 530] on div at bounding box center [1329, 424] width 477 height 694
